Goal: Check status

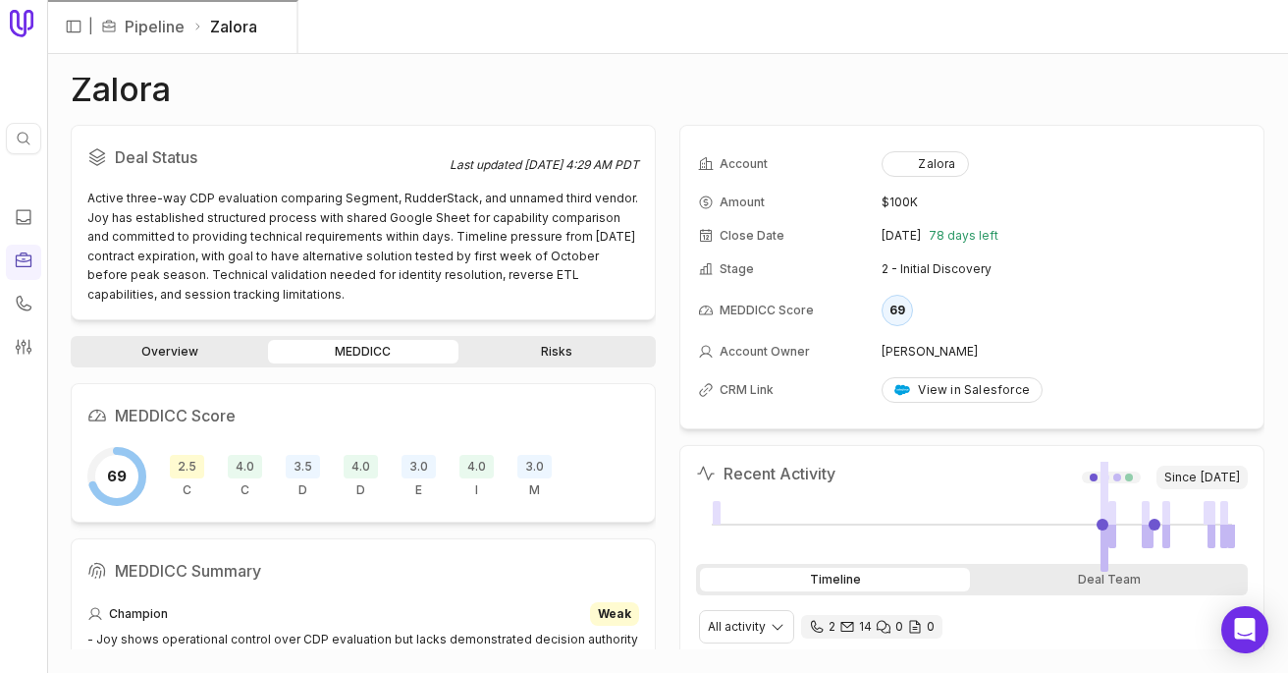
click at [310, 341] on link "MEDDICC" at bounding box center [362, 352] width 189 height 24
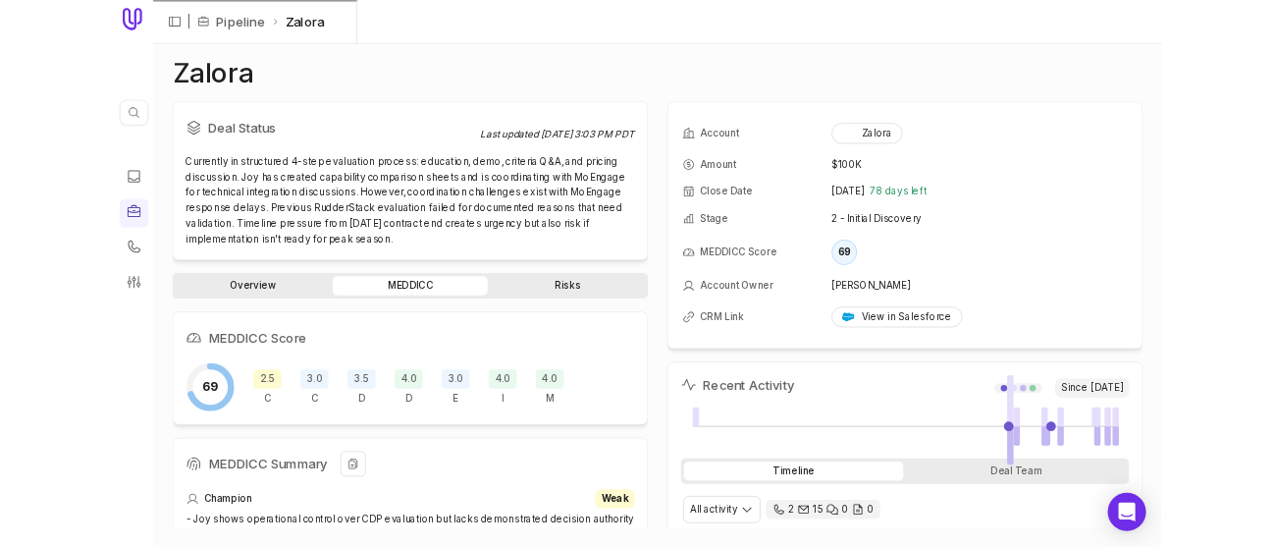
scroll to position [1447, 0]
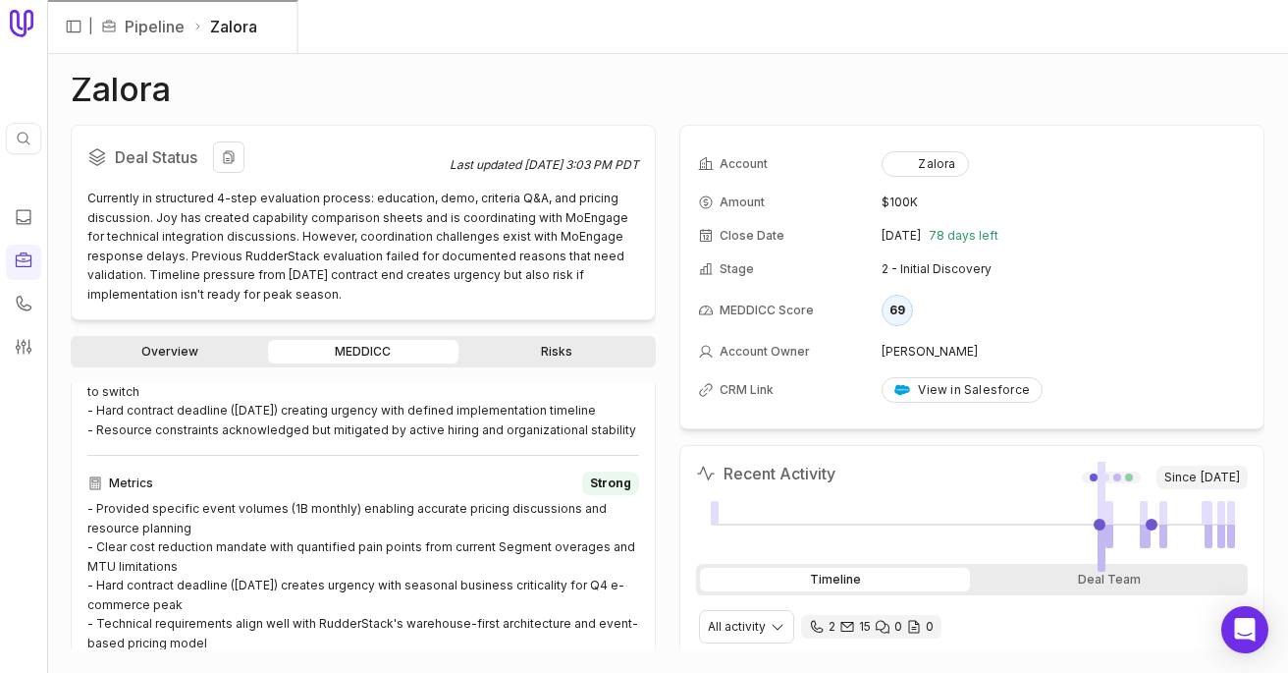
click at [319, 263] on div "Currently in structured 4-step evaluation process: education, demo, criteria Q&…" at bounding box center [363, 246] width 552 height 115
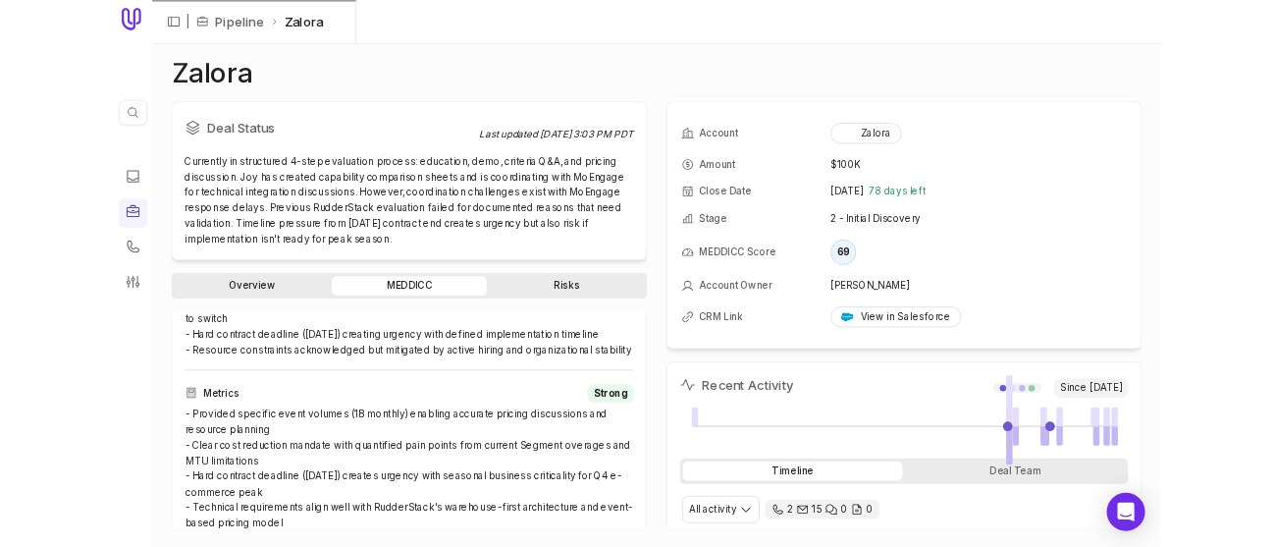
scroll to position [1467, 0]
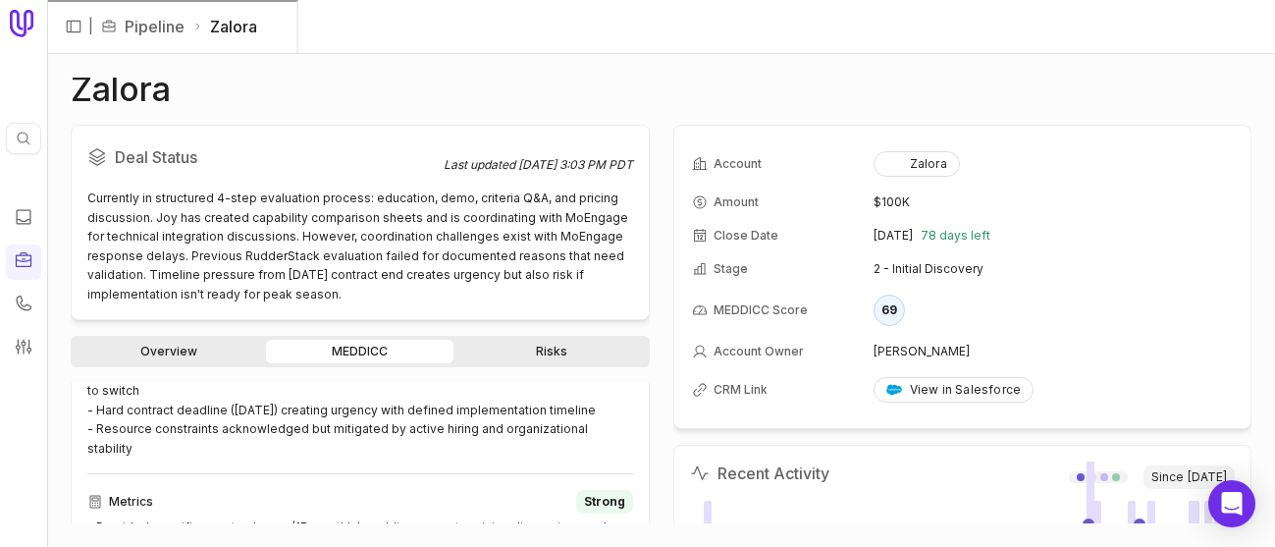
click at [345, 70] on div "Zalora Deal Status Last updated Aug 14, 2025, 3:03 PM PDT Currently in structur…" at bounding box center [661, 300] width 1228 height 493
